Goal: Use online tool/utility: Utilize a website feature to perform a specific function

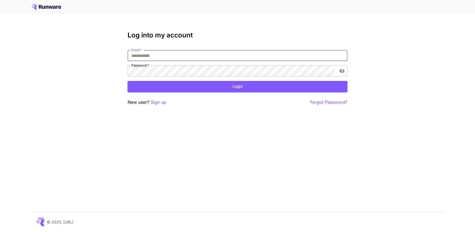
type input "**********"
click button "Login" at bounding box center [237, 86] width 220 height 11
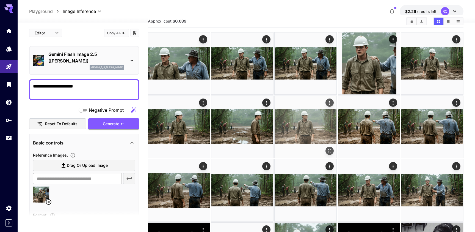
scroll to position [13, 0]
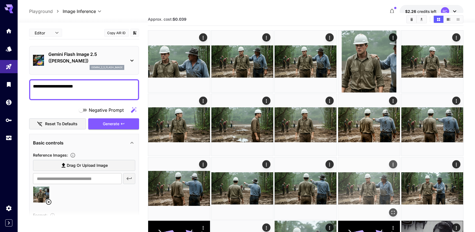
scroll to position [12, 0]
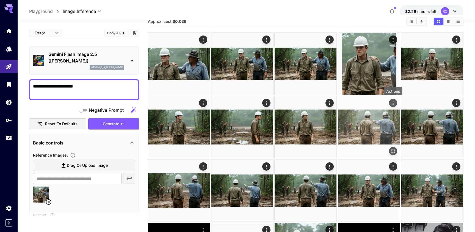
click at [394, 101] on icon "Actions" at bounding box center [392, 102] width 5 height 5
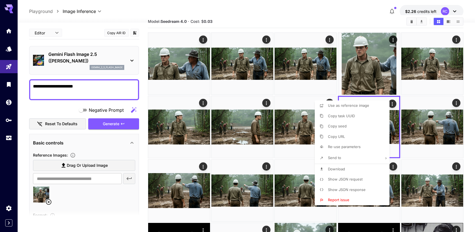
click at [411, 118] on div at bounding box center [237, 116] width 475 height 232
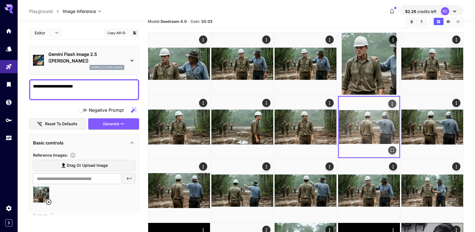
click at [383, 122] on img at bounding box center [369, 127] width 60 height 60
click at [370, 125] on img at bounding box center [369, 127] width 60 height 60
click at [394, 146] on button "Open in fullscreen" at bounding box center [392, 150] width 8 height 8
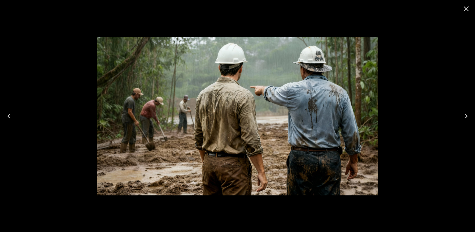
click at [462, 13] on icon "Close" at bounding box center [466, 8] width 9 height 9
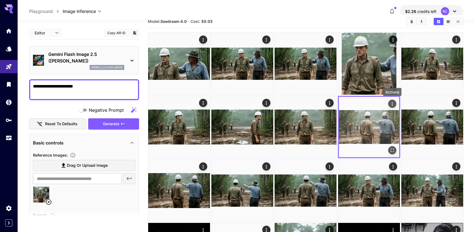
click at [391, 107] on div "Actions" at bounding box center [391, 103] width 5 height 7
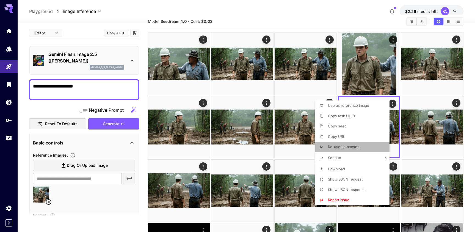
click at [354, 149] on span "Re-use parameters" at bounding box center [344, 146] width 33 height 4
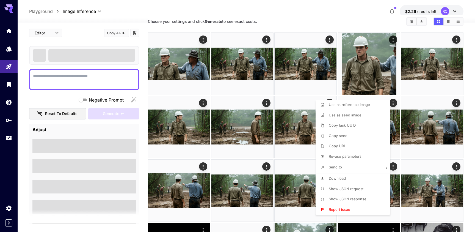
type textarea "**********"
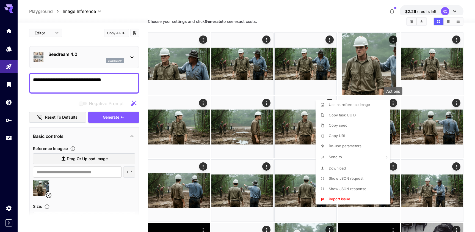
click at [211, 159] on div at bounding box center [237, 116] width 475 height 232
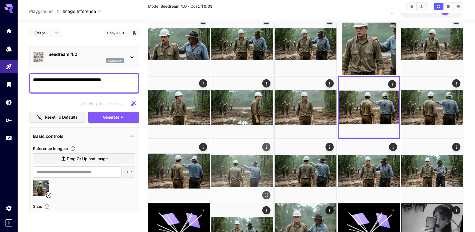
scroll to position [31, 0]
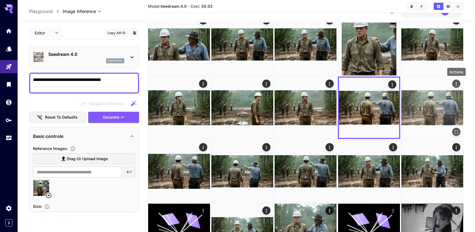
click at [455, 82] on icon "Actions" at bounding box center [455, 83] width 5 height 5
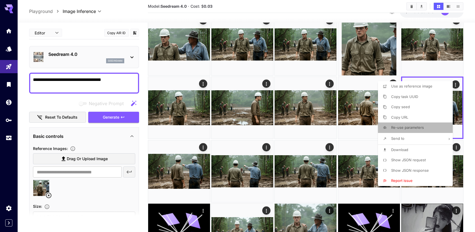
click at [430, 123] on li "Re-use parameters" at bounding box center [417, 127] width 78 height 10
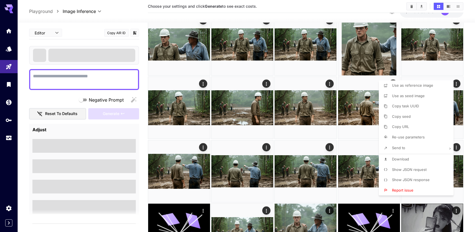
type textarea "**********"
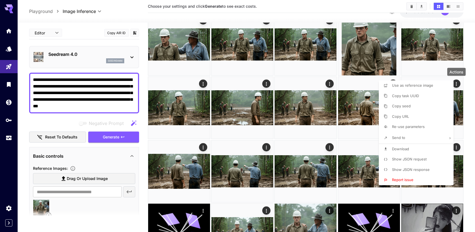
click at [127, 54] on div at bounding box center [237, 116] width 475 height 232
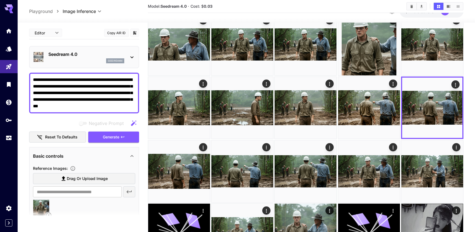
click at [127, 54] on div "Seedream 4.0 seedream4" at bounding box center [84, 57] width 102 height 17
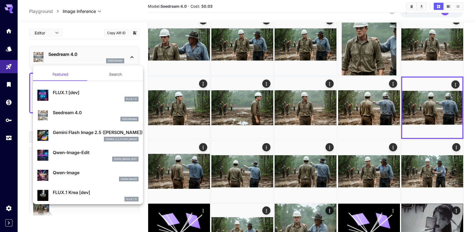
click at [86, 131] on p "Gemini Flash Image 2.5 ([PERSON_NAME])" at bounding box center [96, 132] width 86 height 7
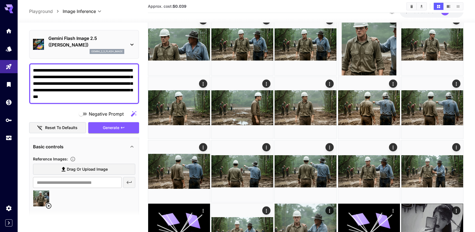
scroll to position [13, 0]
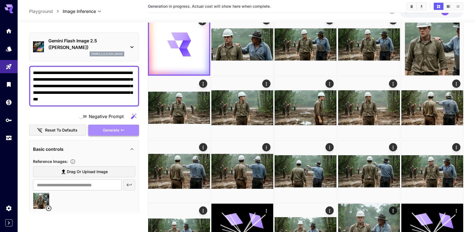
click at [103, 133] on span "Generate" at bounding box center [111, 130] width 16 height 7
